Goal: Book appointment/travel/reservation

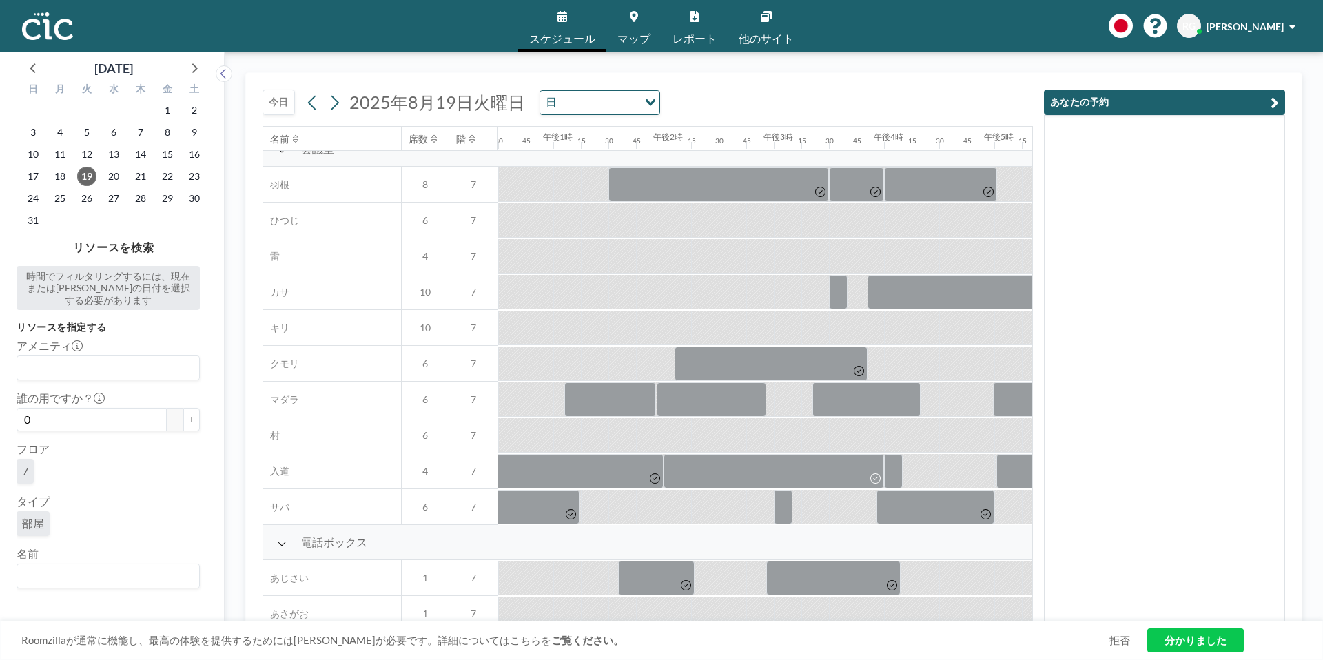
scroll to position [19, 1378]
click at [506, 201] on div at bounding box center [511, 184] width 28 height 34
click at [504, 201] on div at bounding box center [511, 184] width 28 height 34
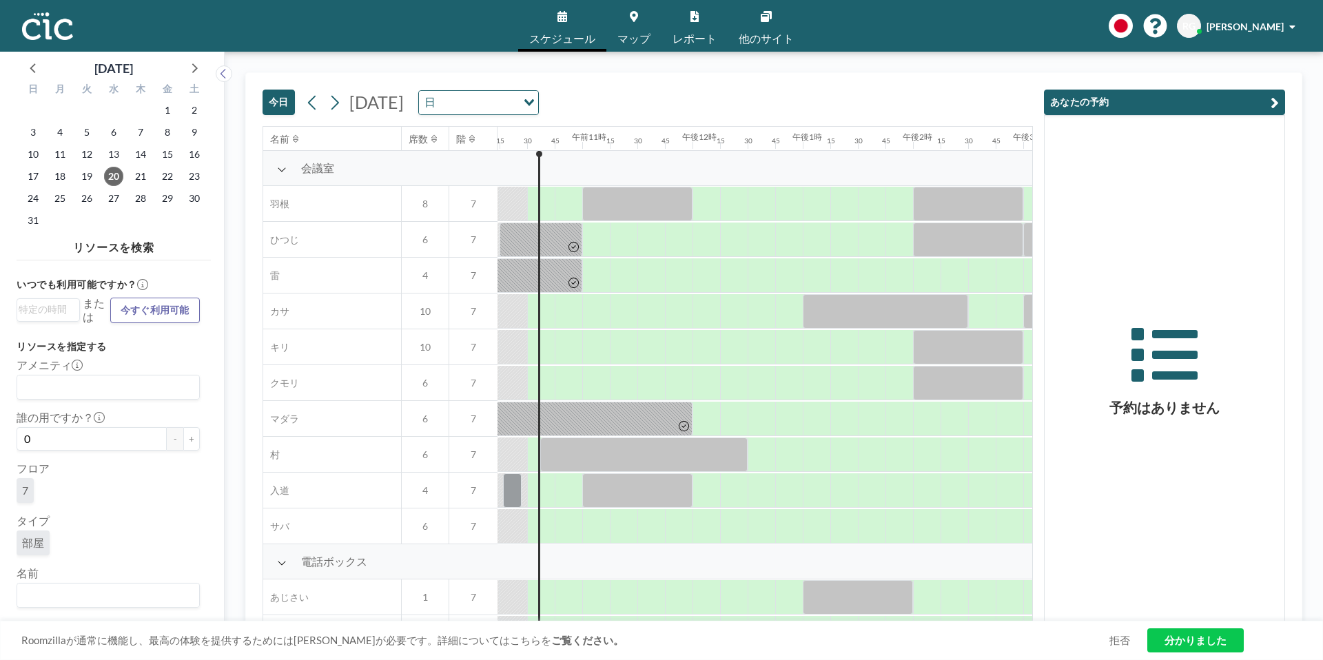
scroll to position [0, 1130]
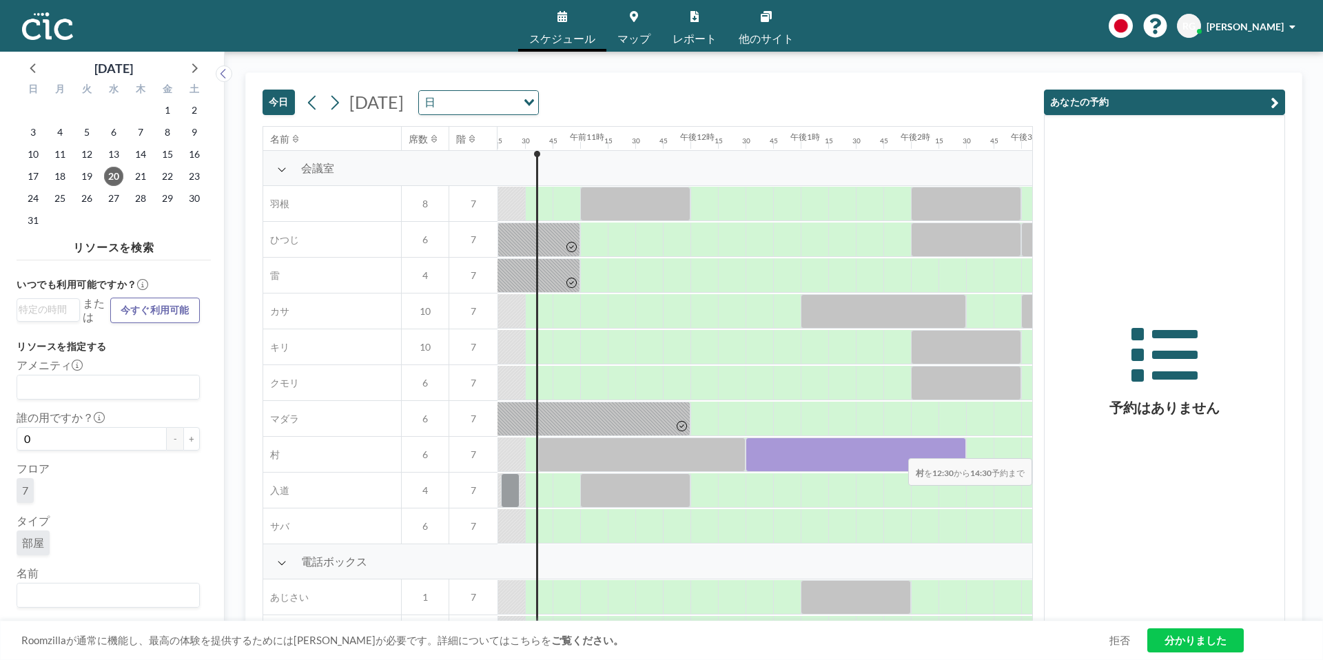
drag, startPoint x: 761, startPoint y: 455, endPoint x: 940, endPoint y: 449, distance: 179.9
click at [940, 449] on div at bounding box center [855, 454] width 220 height 34
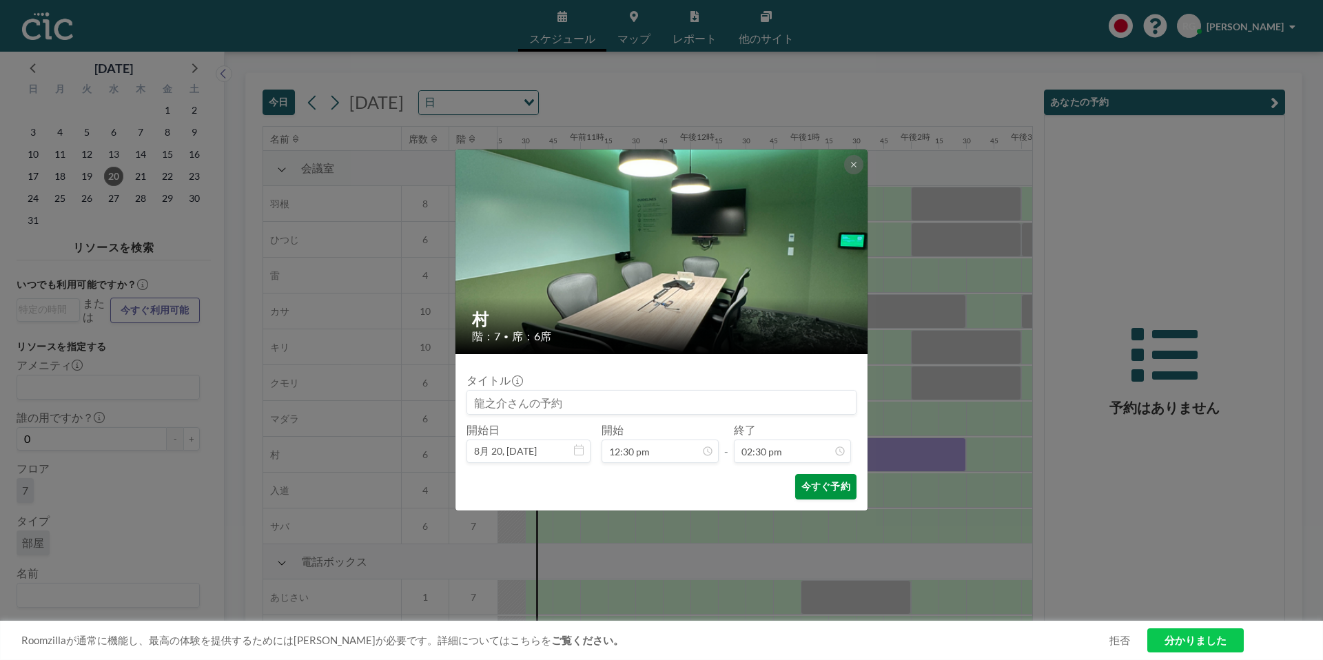
click at [841, 486] on font "今すぐ予約" at bounding box center [825, 486] width 49 height 12
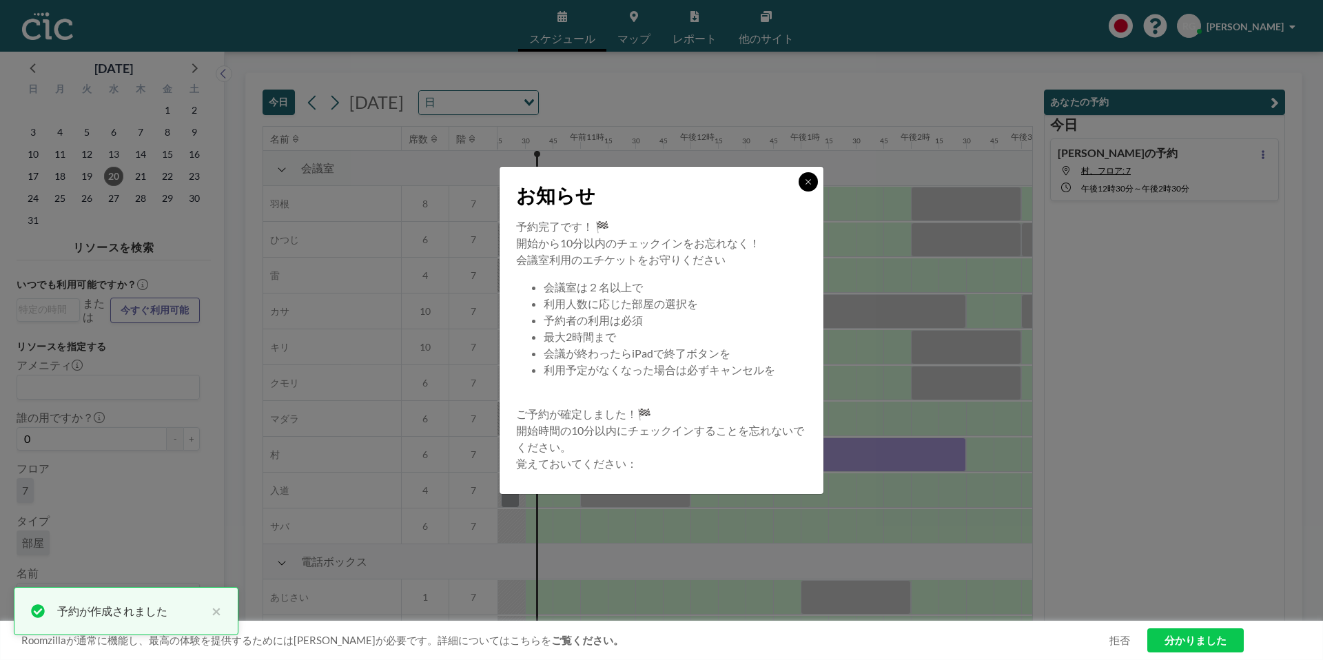
click at [804, 181] on icon at bounding box center [808, 182] width 8 height 8
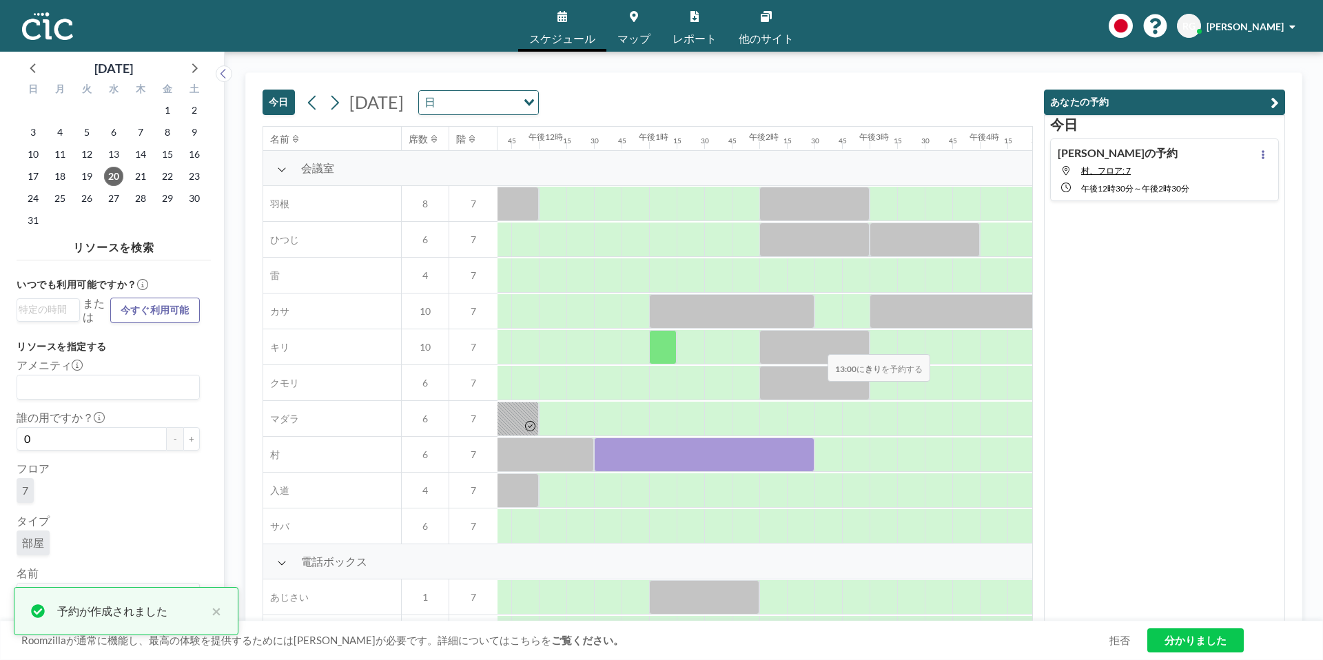
scroll to position [0, 1283]
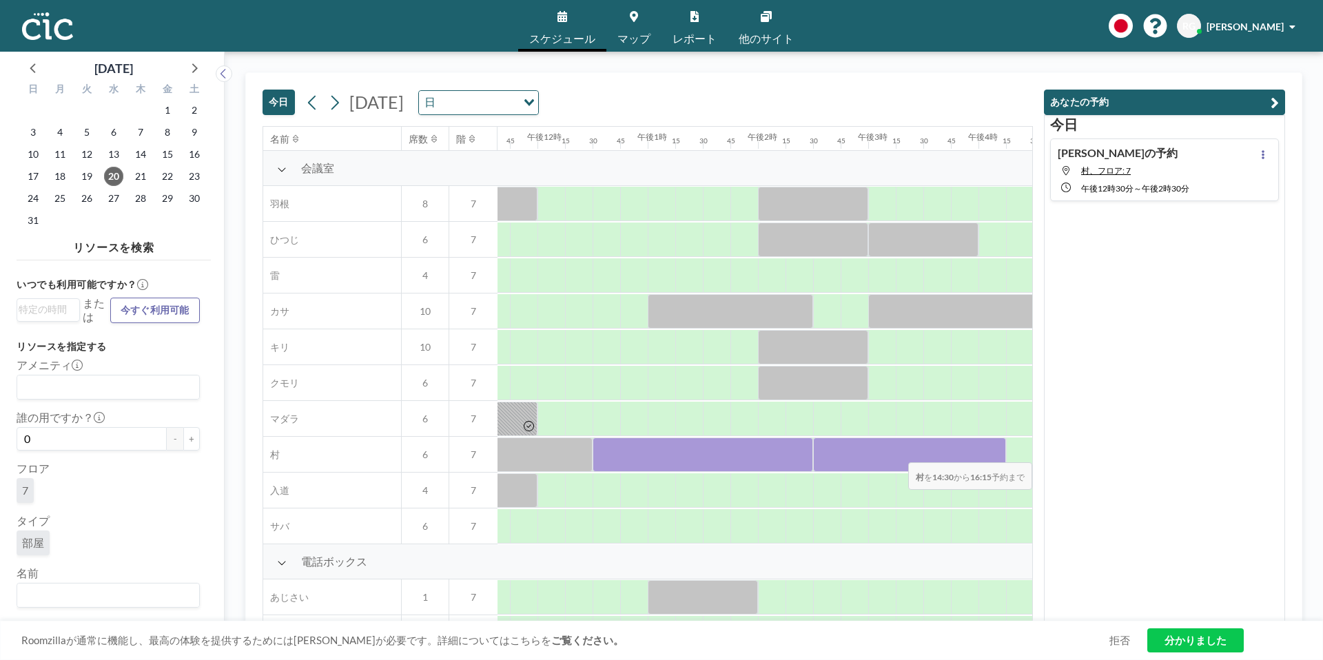
drag, startPoint x: 831, startPoint y: 461, endPoint x: 984, endPoint y: 453, distance: 153.1
click at [984, 453] on div at bounding box center [909, 454] width 193 height 34
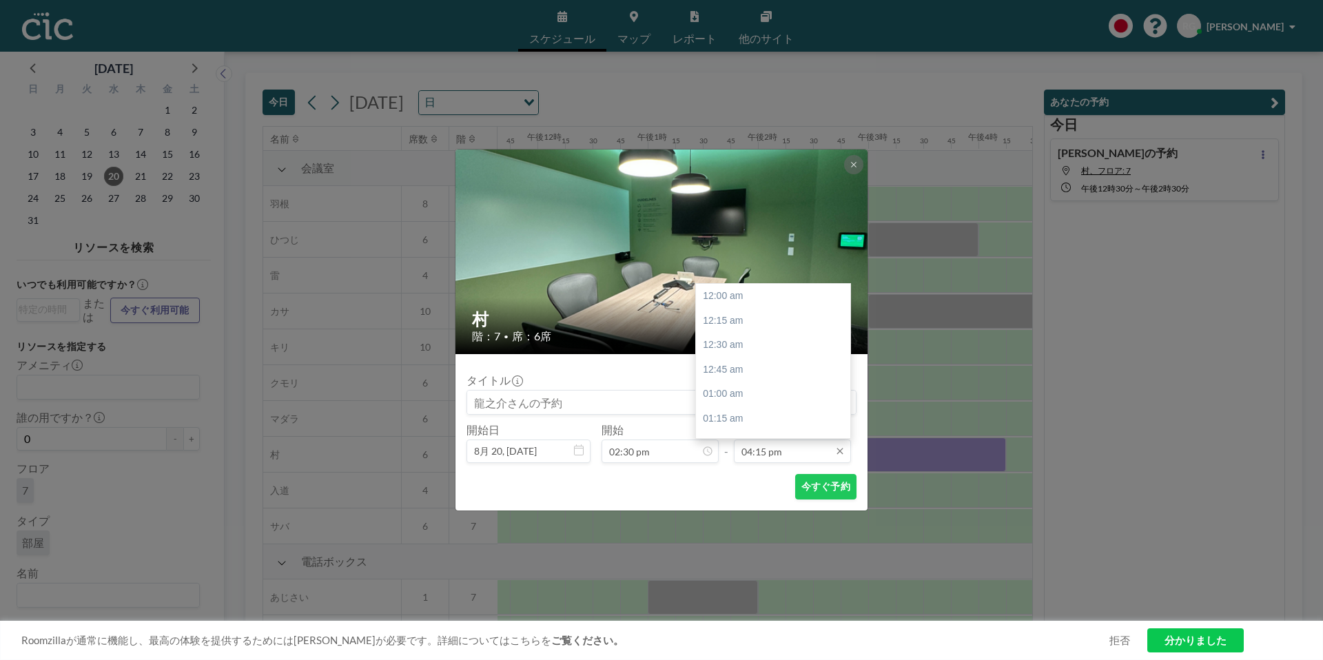
scroll to position [1594, 0]
click at [785, 452] on input "04:15 pm" at bounding box center [792, 451] width 117 height 23
click at [763, 324] on div "午後4時30分" at bounding box center [773, 320] width 154 height 25
type input "04:30 pm"
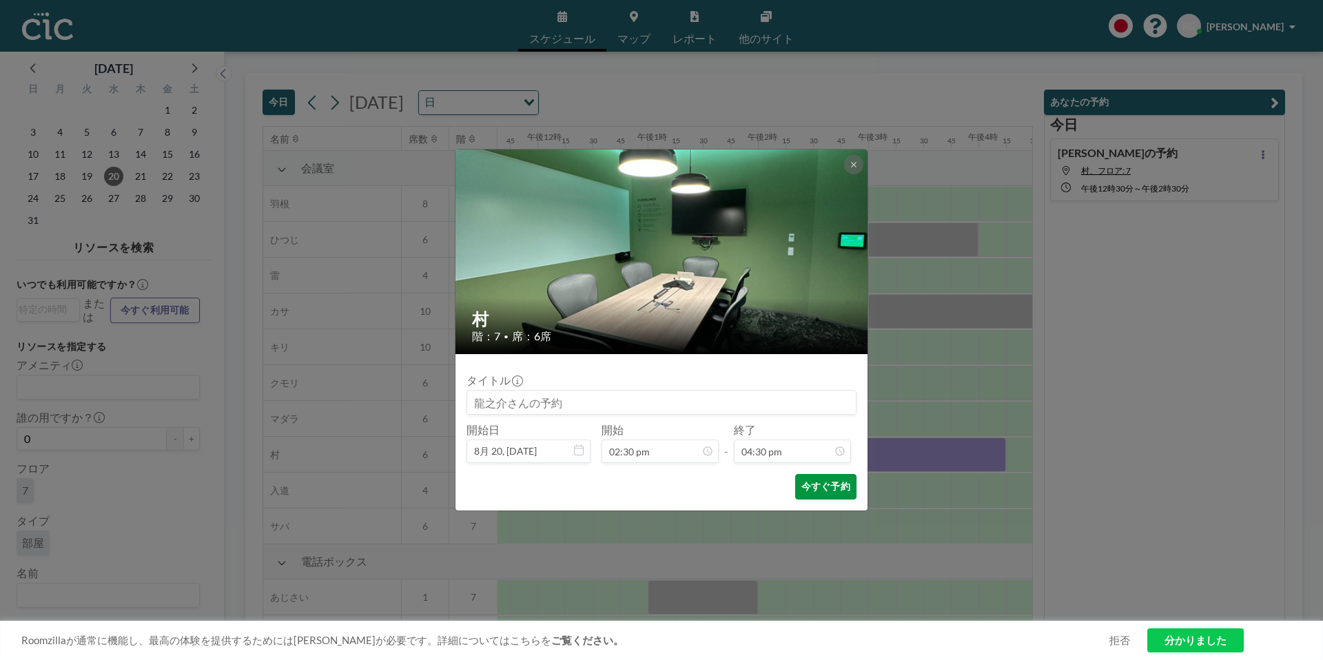
scroll to position [1618, 0]
click at [825, 491] on font "今すぐ予約" at bounding box center [825, 486] width 49 height 12
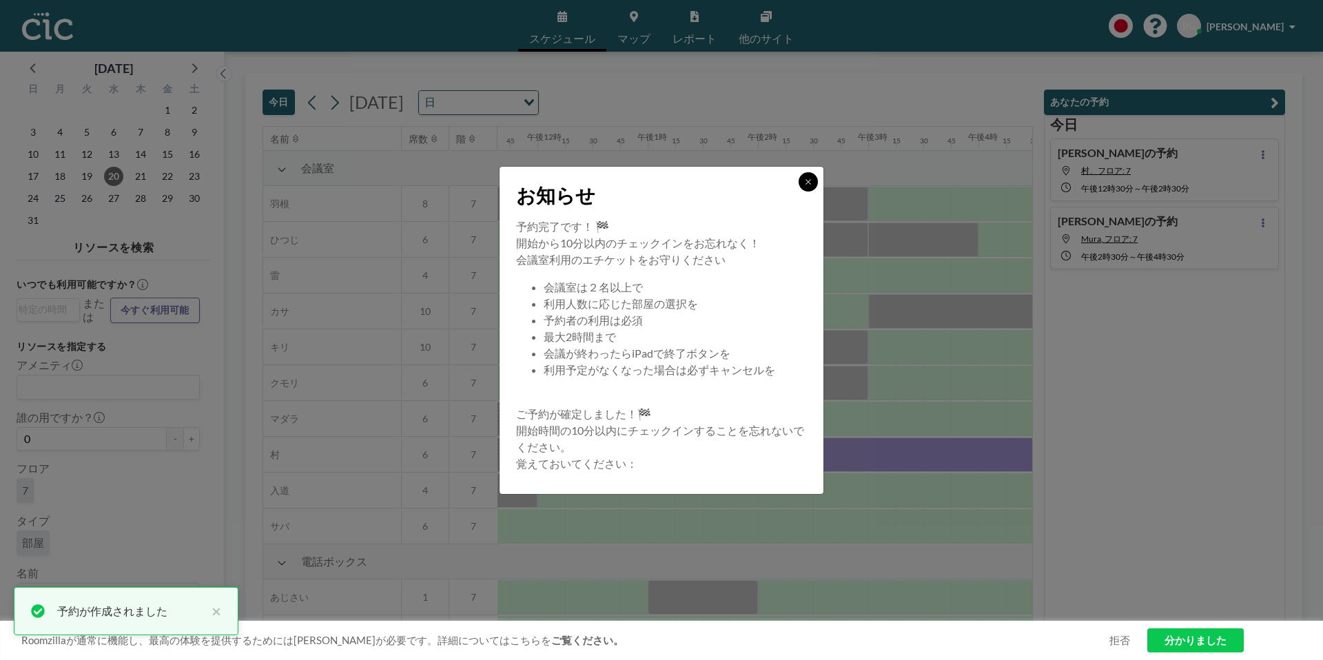
click at [812, 185] on icon at bounding box center [808, 182] width 8 height 8
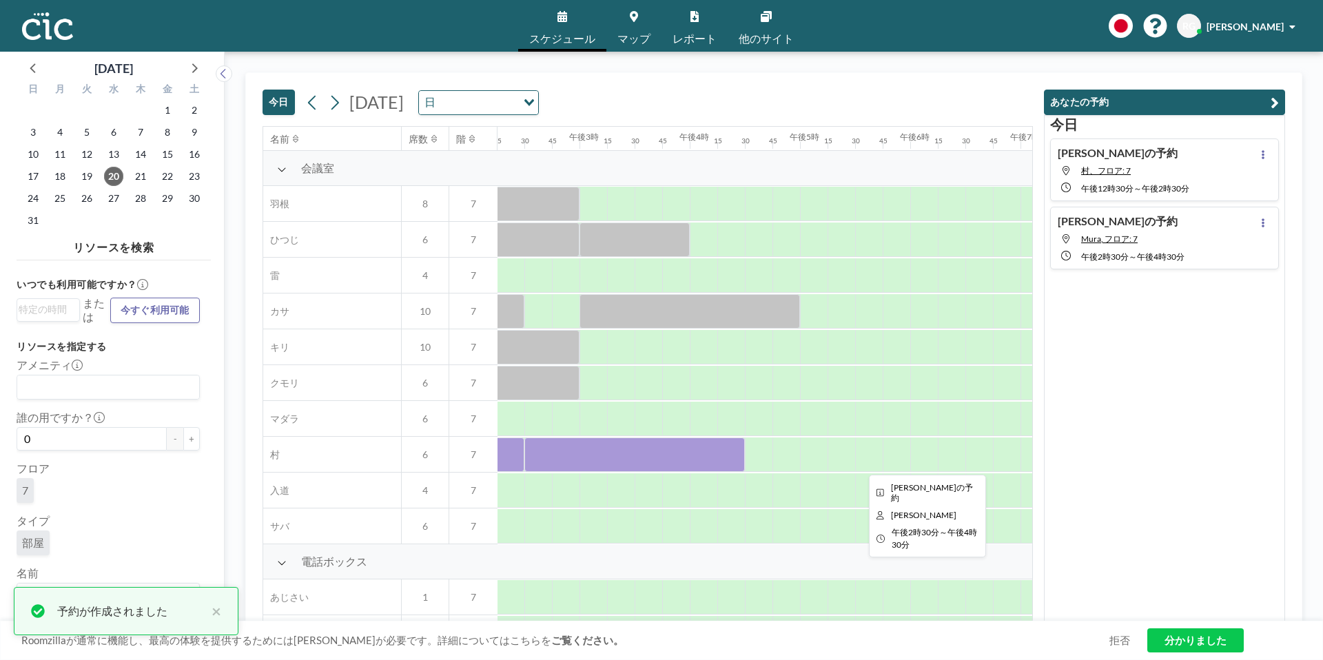
scroll to position [0, 1574]
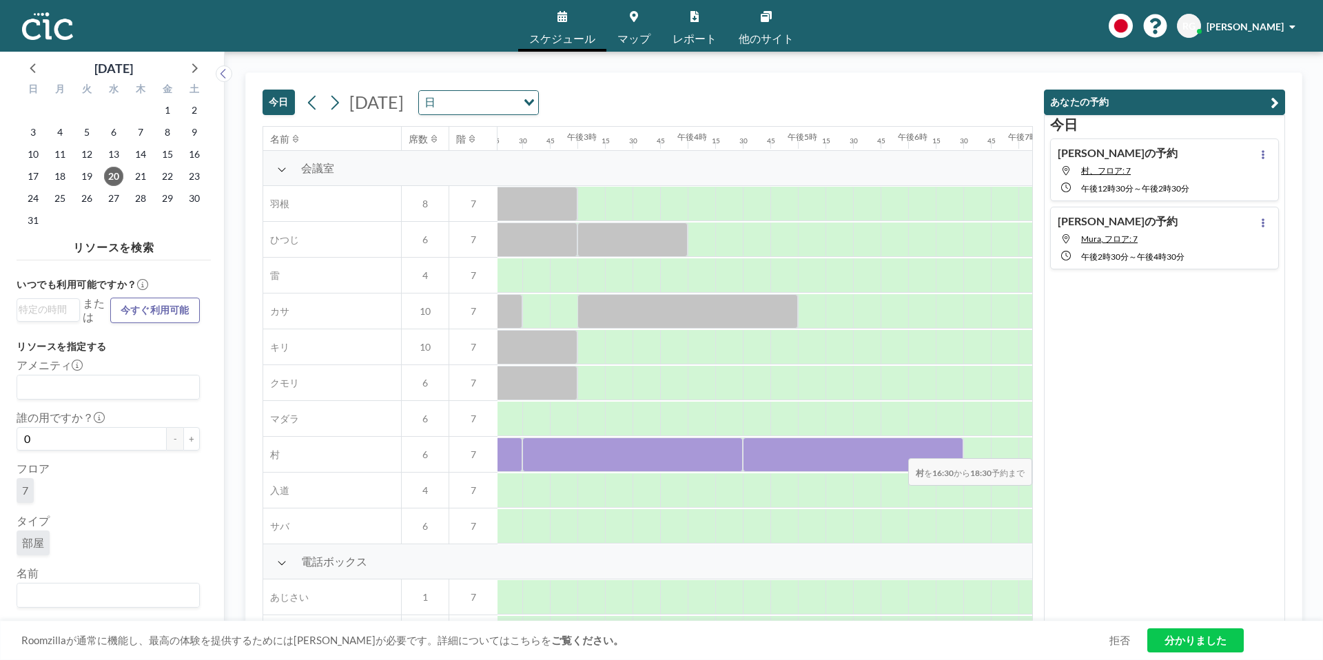
drag, startPoint x: 761, startPoint y: 455, endPoint x: 956, endPoint y: 449, distance: 195.8
click at [956, 449] on div at bounding box center [853, 454] width 220 height 34
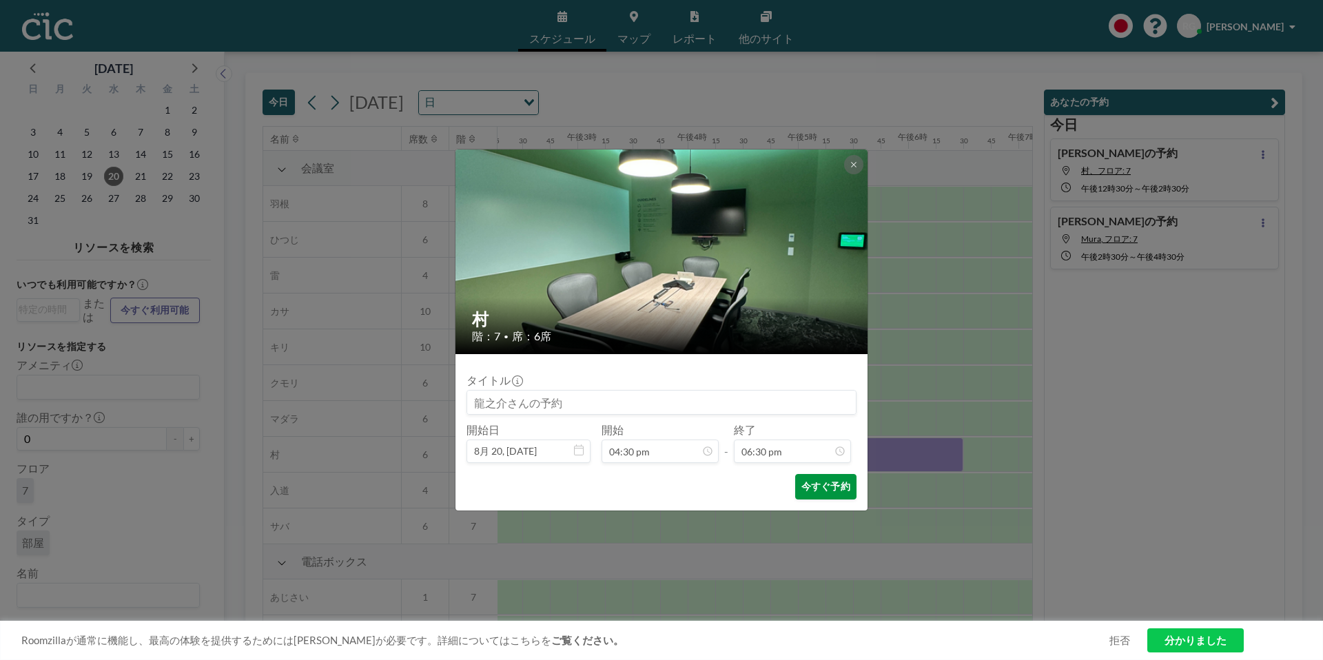
click at [832, 487] on font "今すぐ予約" at bounding box center [825, 486] width 49 height 12
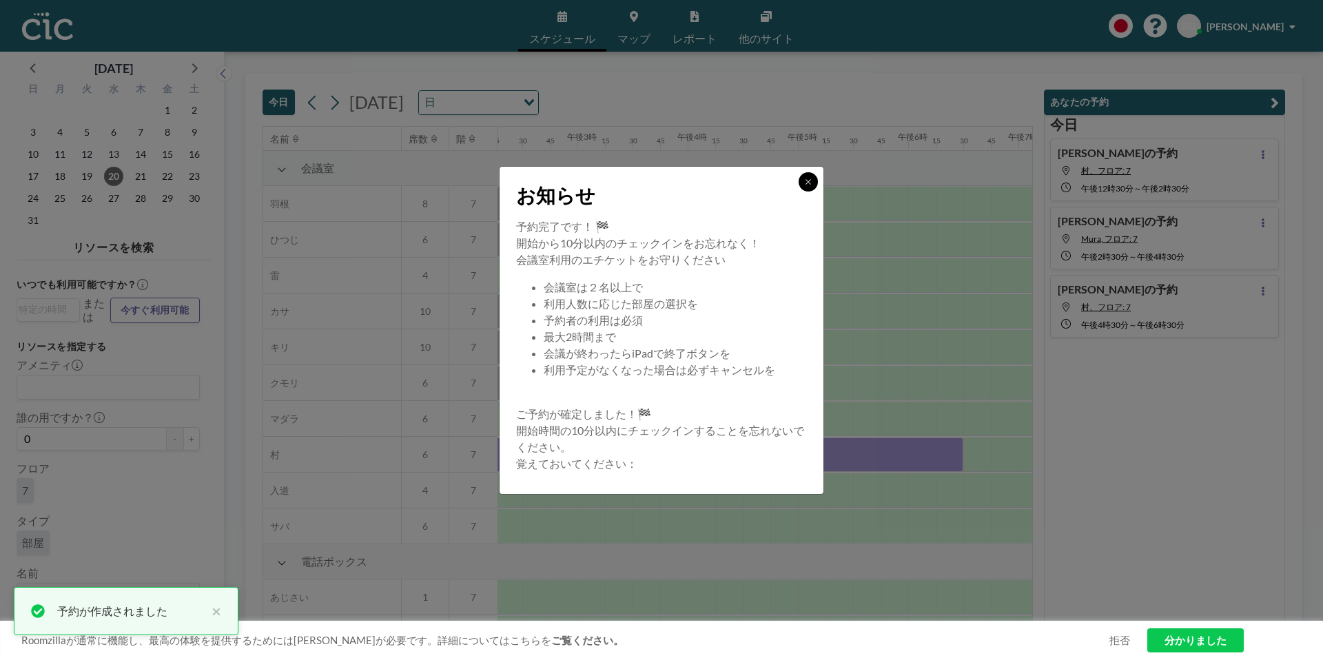
click at [812, 180] on button at bounding box center [808, 181] width 19 height 19
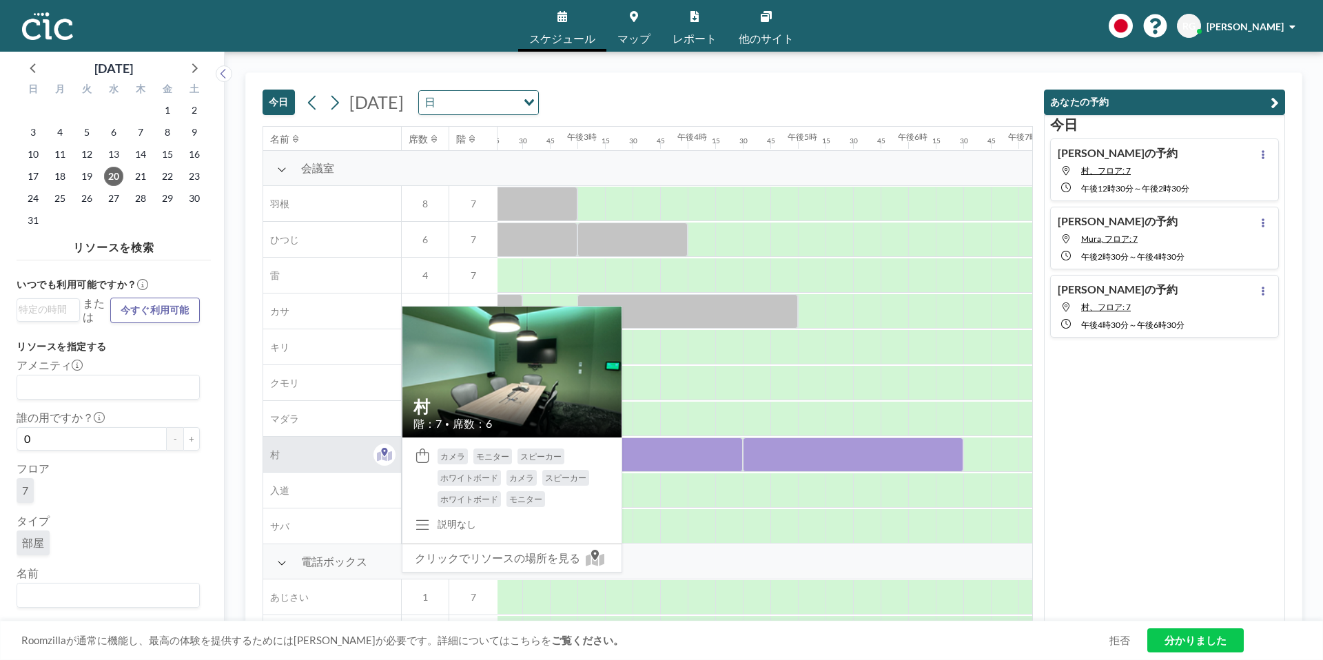
click at [344, 461] on div "村" at bounding box center [332, 454] width 138 height 35
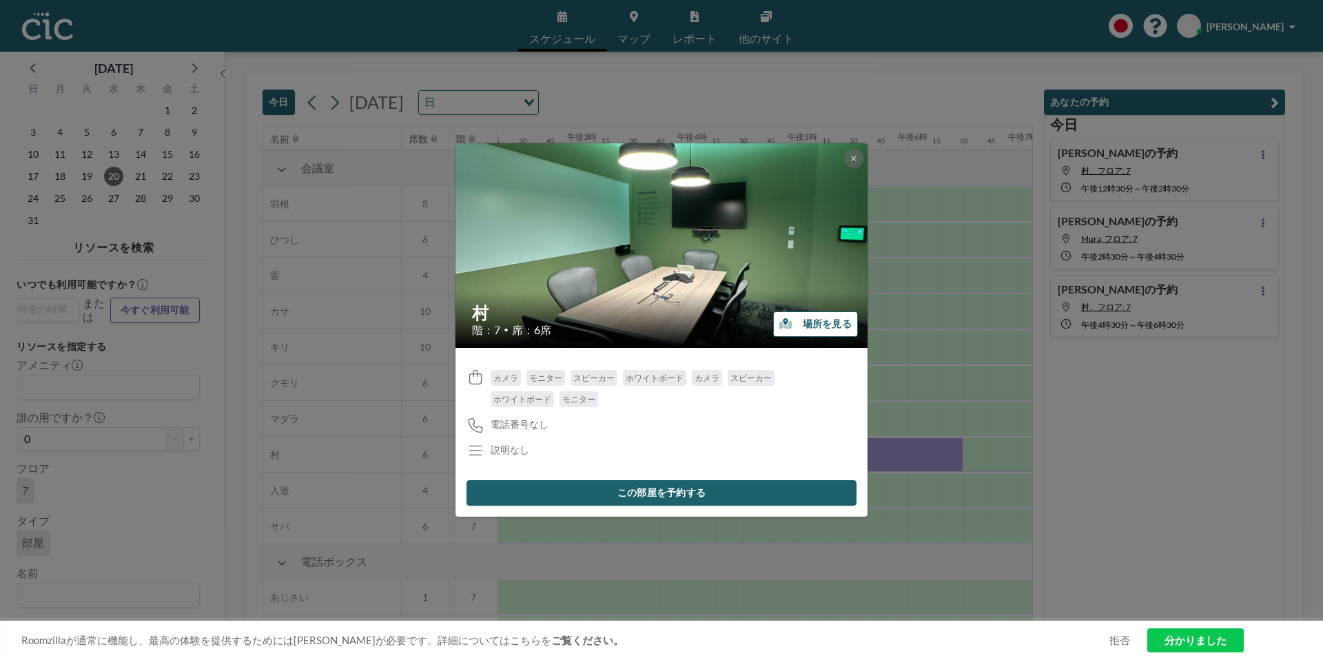
click at [811, 323] on font "場所を見る" at bounding box center [827, 324] width 49 height 12
